Goal: Find specific page/section: Find specific page/section

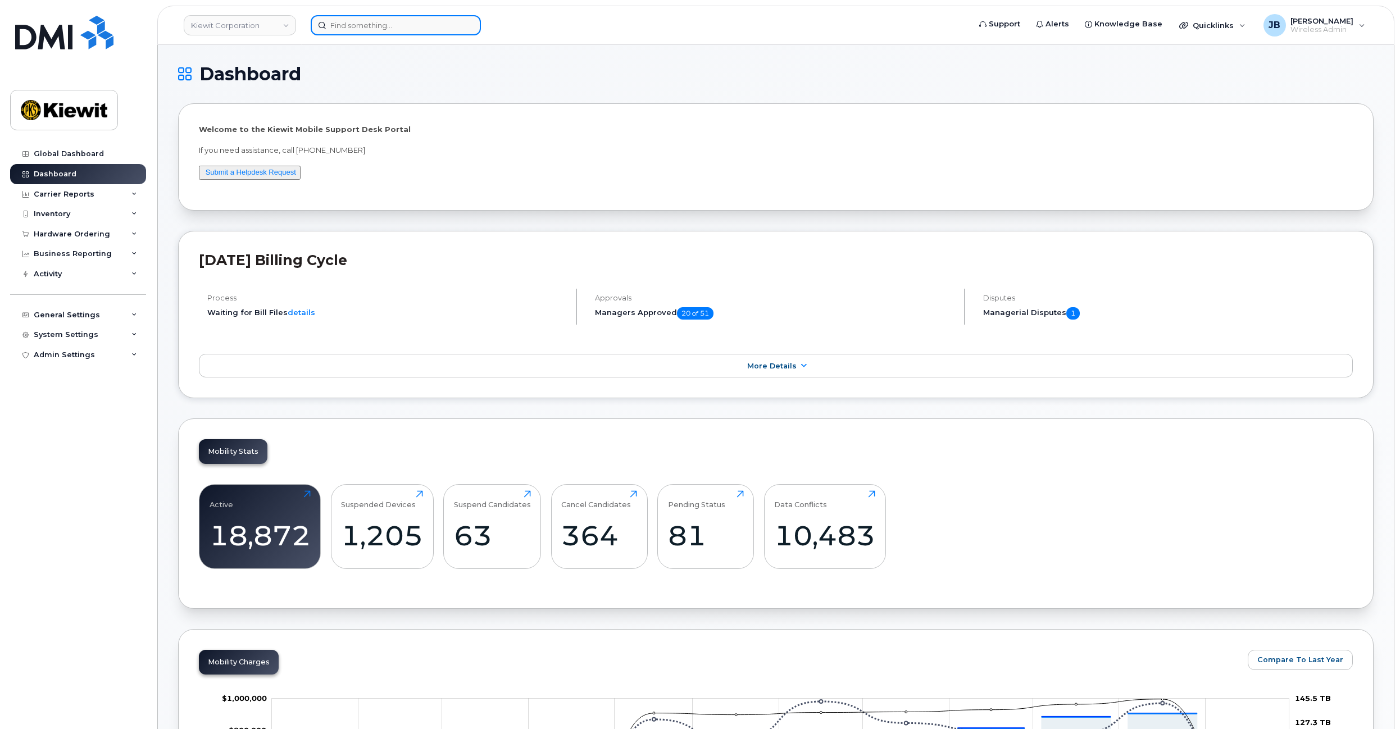
click at [386, 26] on input at bounding box center [396, 25] width 170 height 20
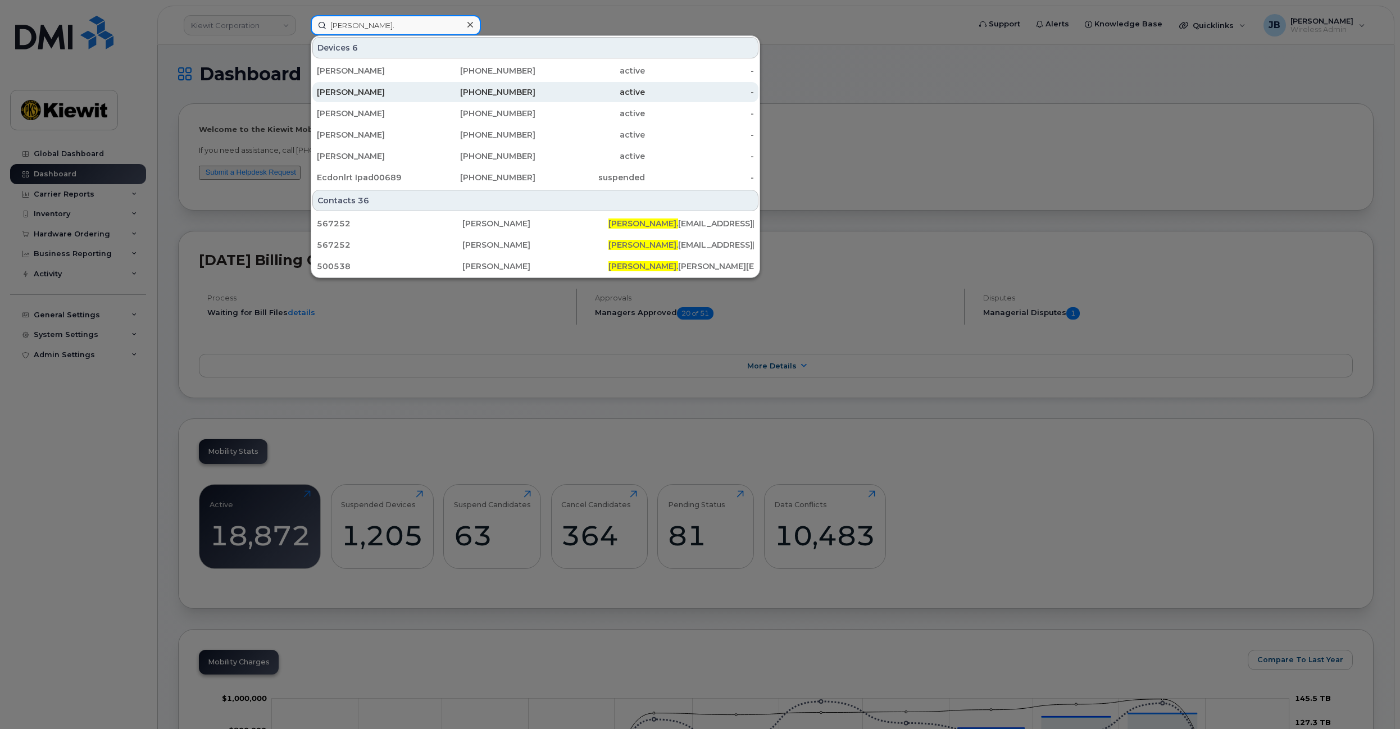
type input "[PERSON_NAME]."
click at [397, 83] on div "[PERSON_NAME]" at bounding box center [372, 92] width 110 height 20
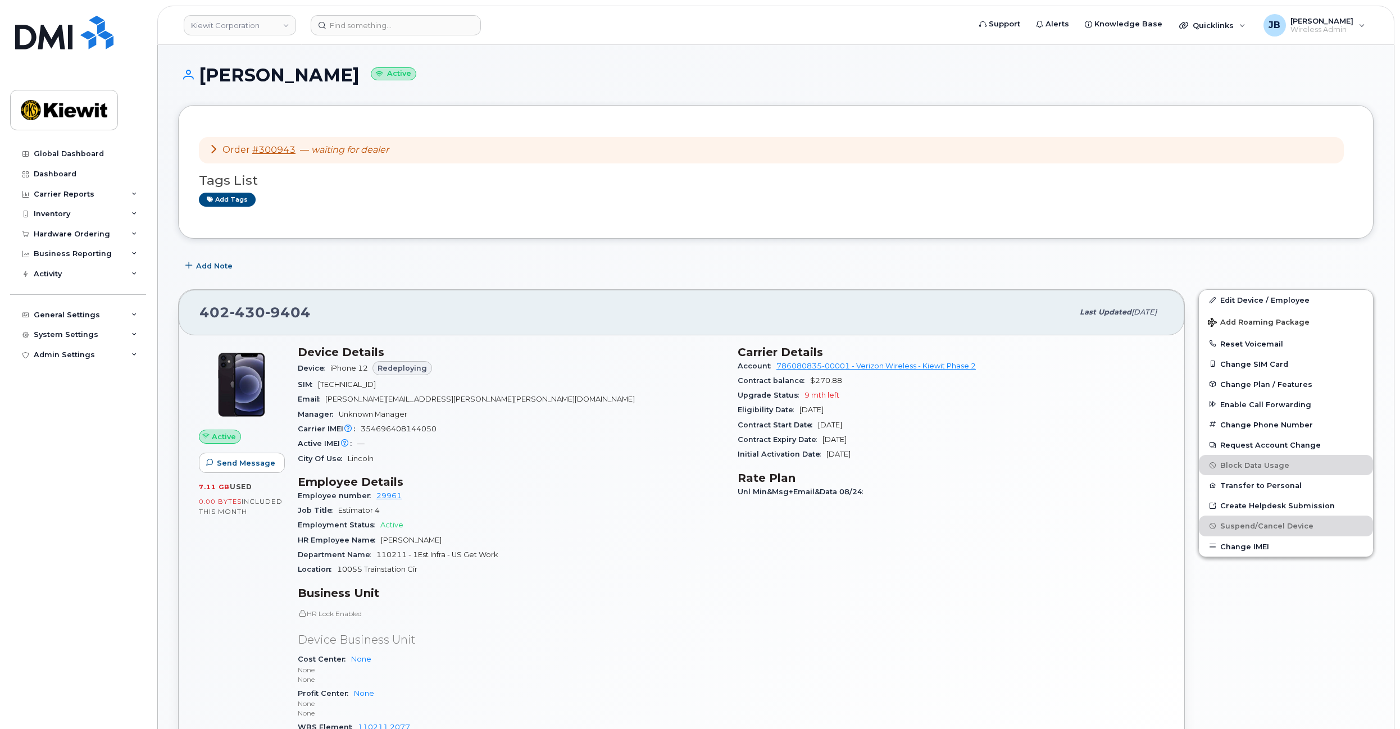
click at [213, 148] on icon at bounding box center [213, 148] width 9 height 9
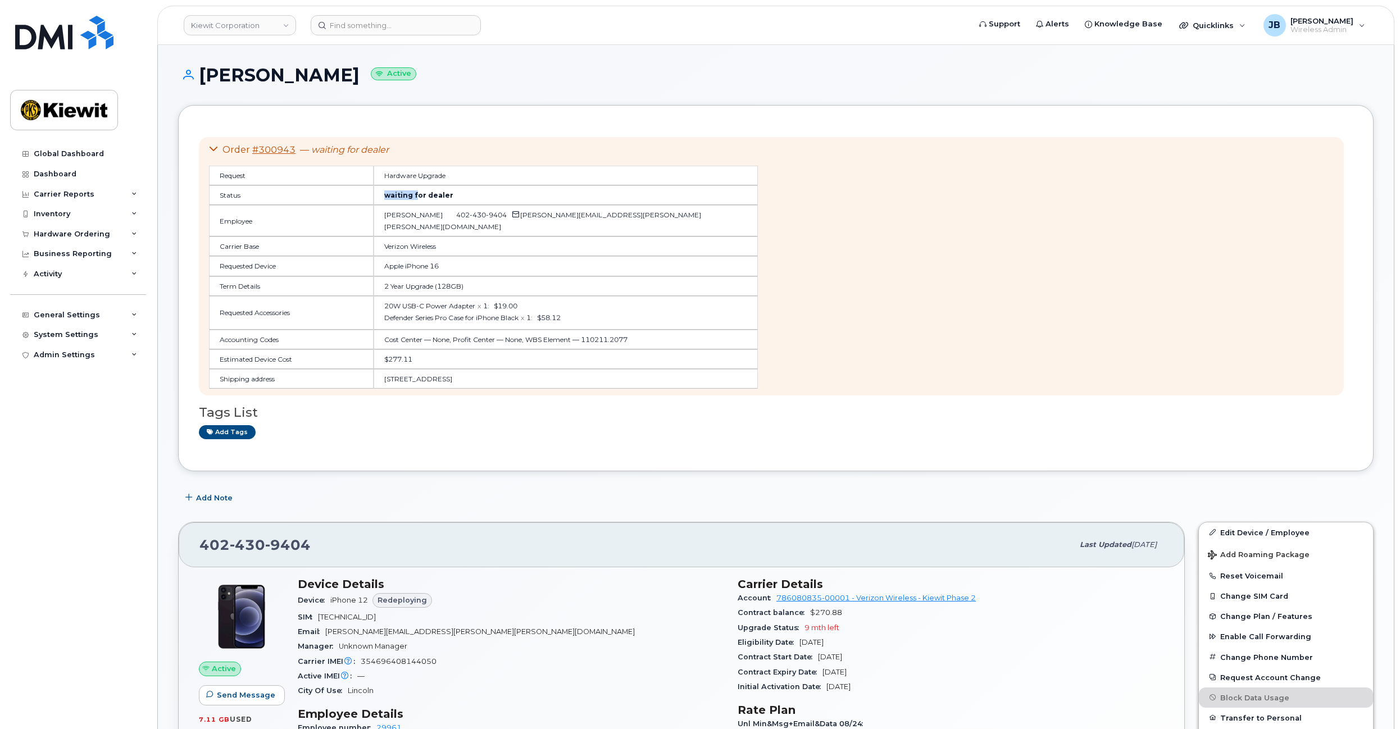
drag, startPoint x: 327, startPoint y: 195, endPoint x: 371, endPoint y: 192, distance: 44.0
click at [374, 192] on td "waiting for dealer" at bounding box center [566, 195] width 384 height 20
click at [375, 193] on td "waiting for dealer" at bounding box center [566, 195] width 384 height 20
